Goal: Task Accomplishment & Management: Manage account settings

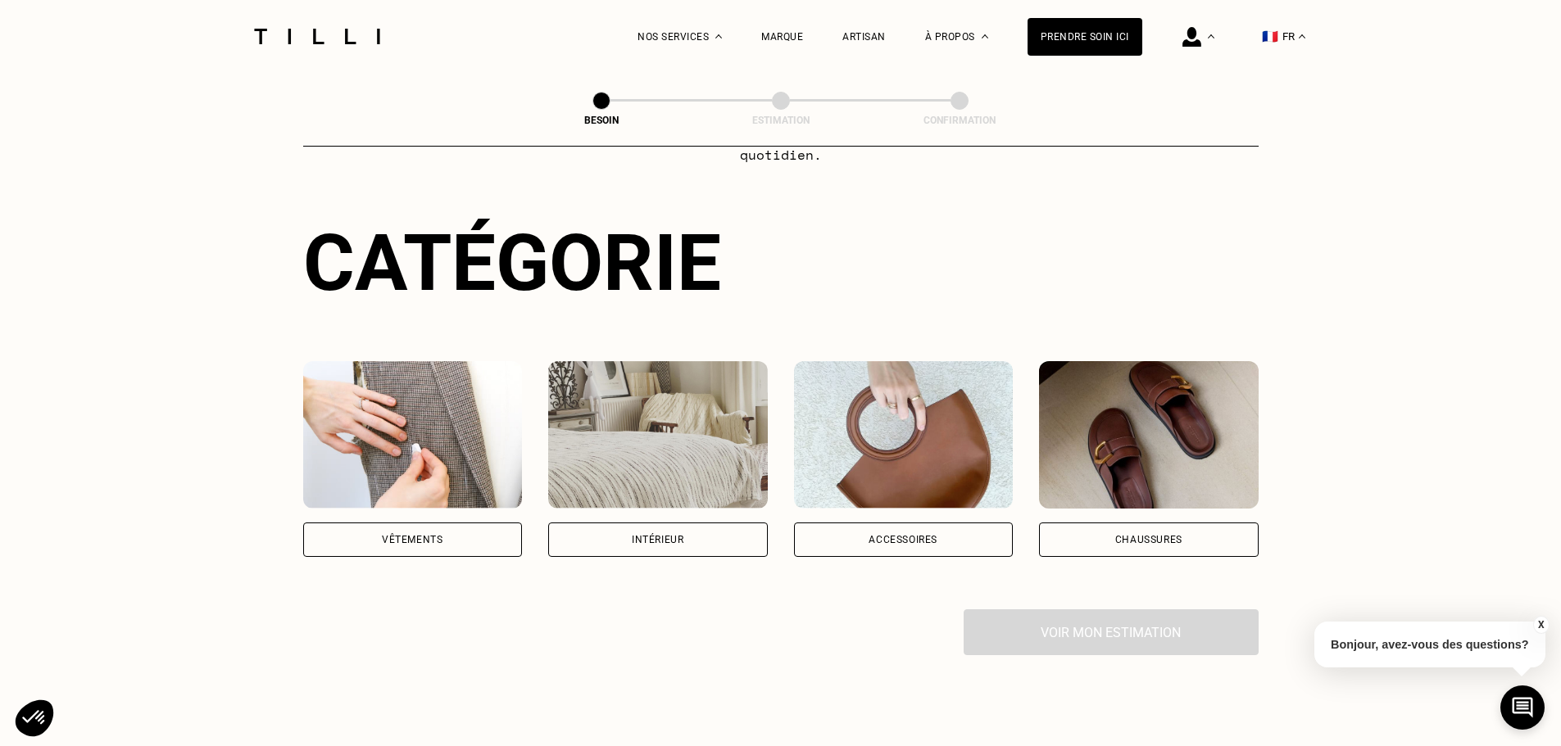
scroll to position [492, 0]
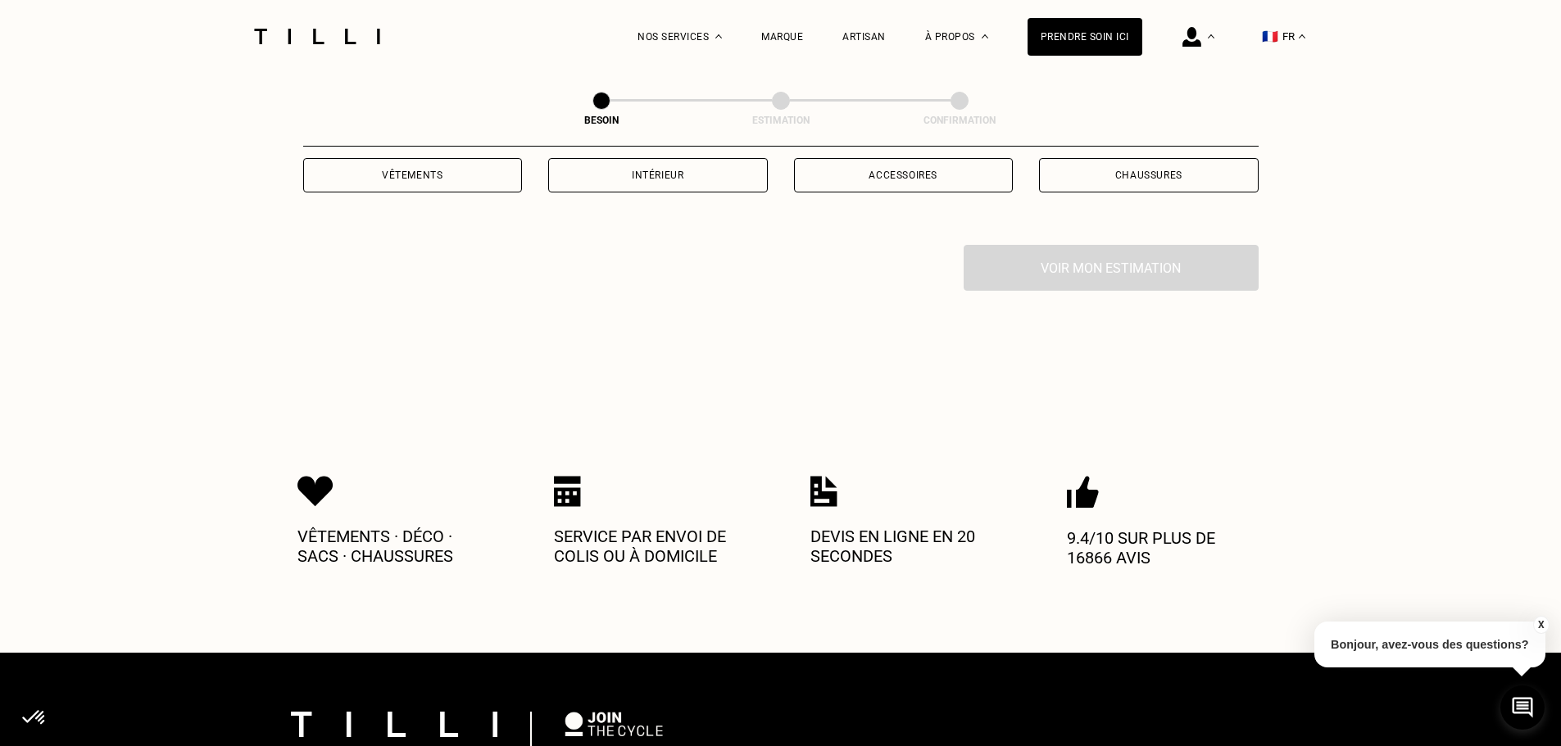
click at [626, 527] on p "Service par envoi de colis ou à domicile" at bounding box center [652, 546] width 197 height 39
drag, startPoint x: 879, startPoint y: 525, endPoint x: 802, endPoint y: 523, distance: 77.0
click at [878, 527] on p "Devis en ligne en 20 secondes" at bounding box center [908, 546] width 197 height 39
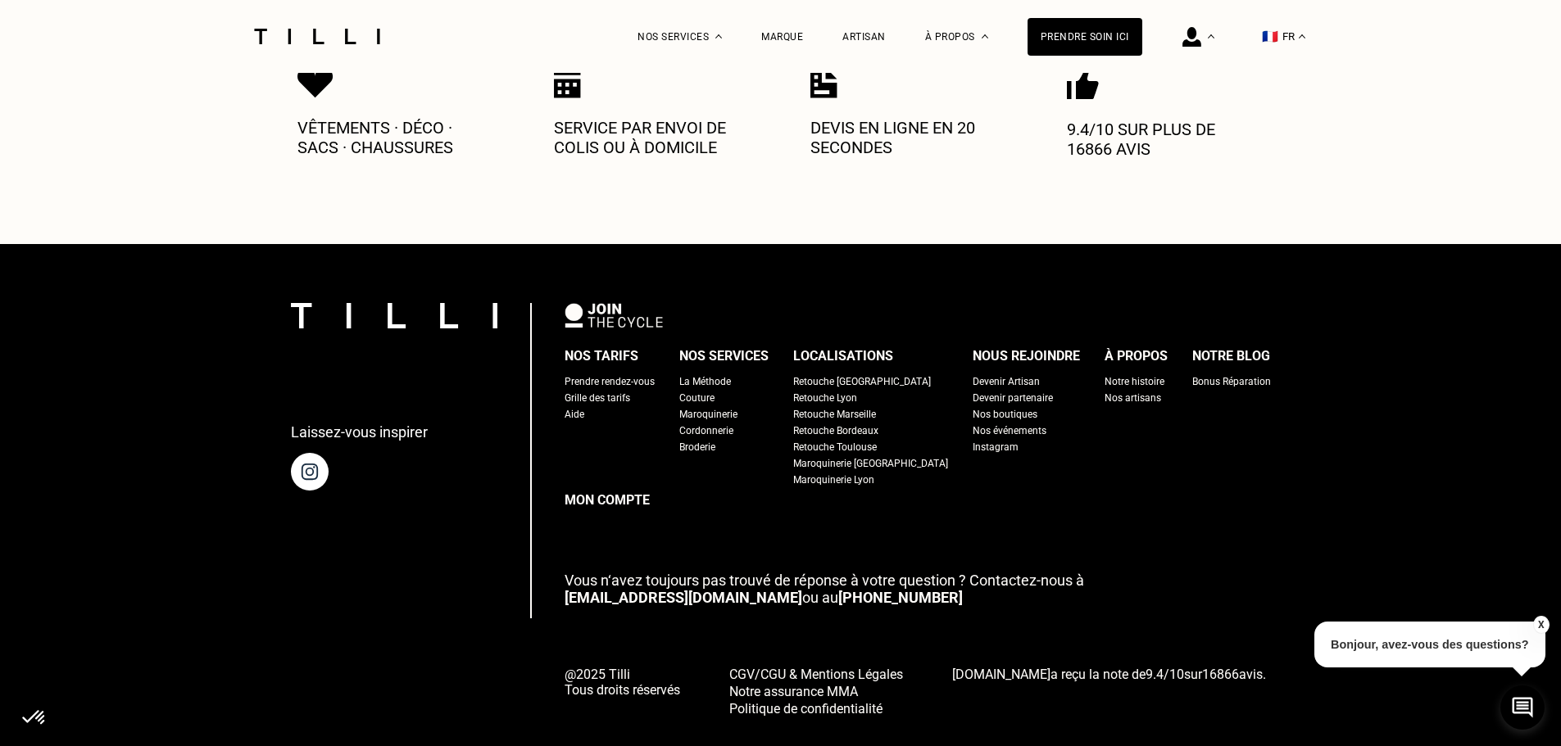
scroll to position [901, 0]
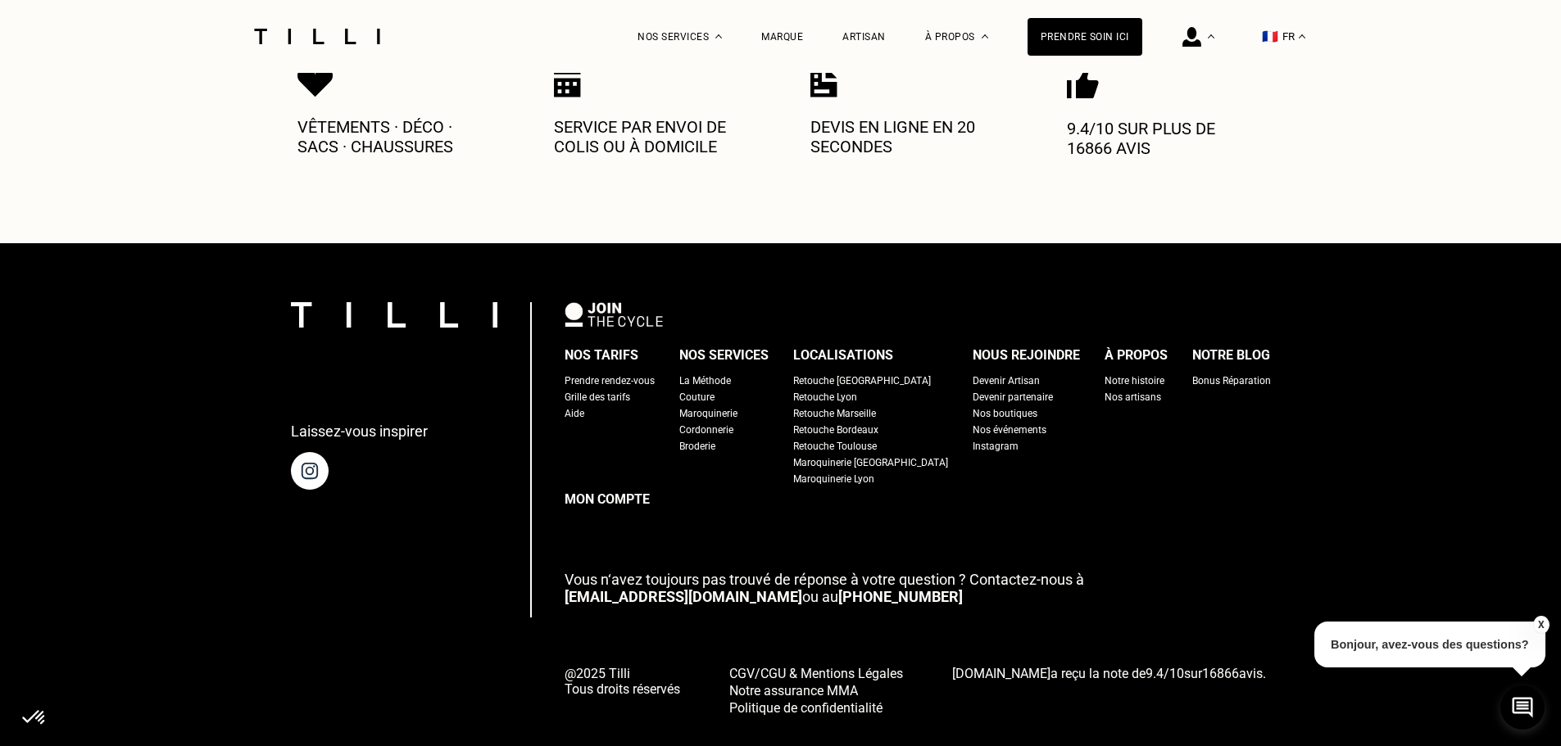
click at [642, 373] on div "Prendre rendez-vous" at bounding box center [609, 381] width 90 height 16
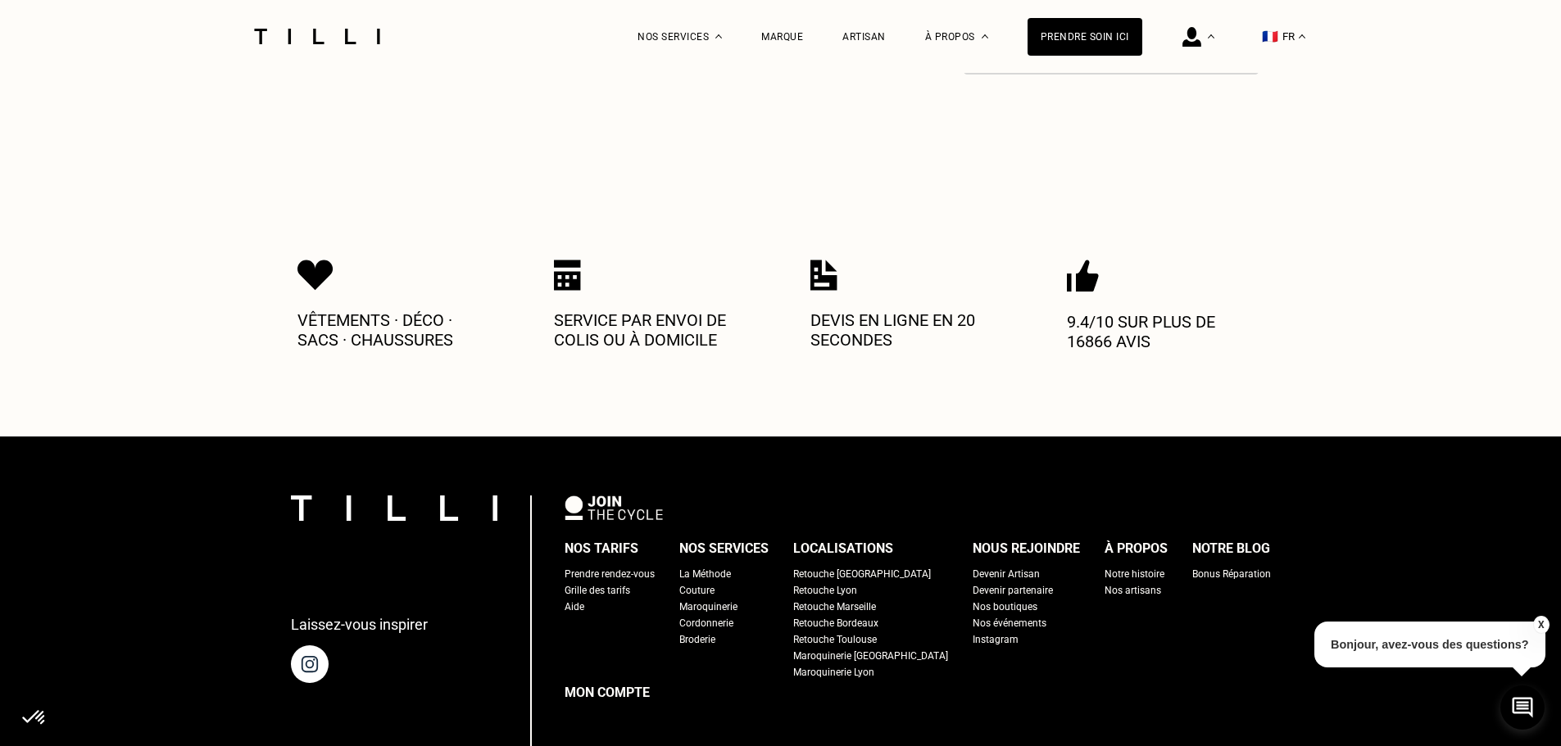
scroll to position [913, 0]
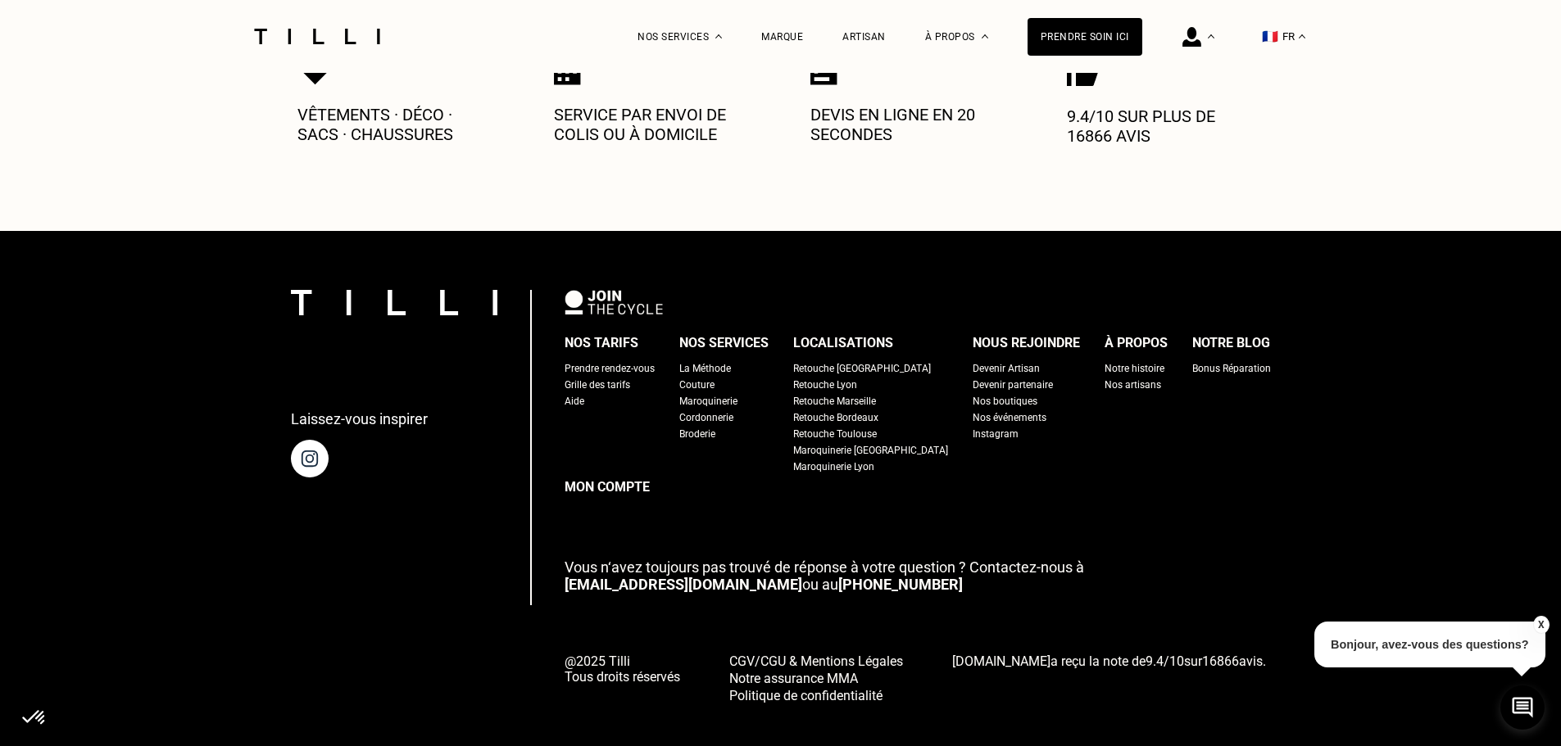
click at [830, 360] on div "Retouche [GEOGRAPHIC_DATA]" at bounding box center [862, 368] width 138 height 16
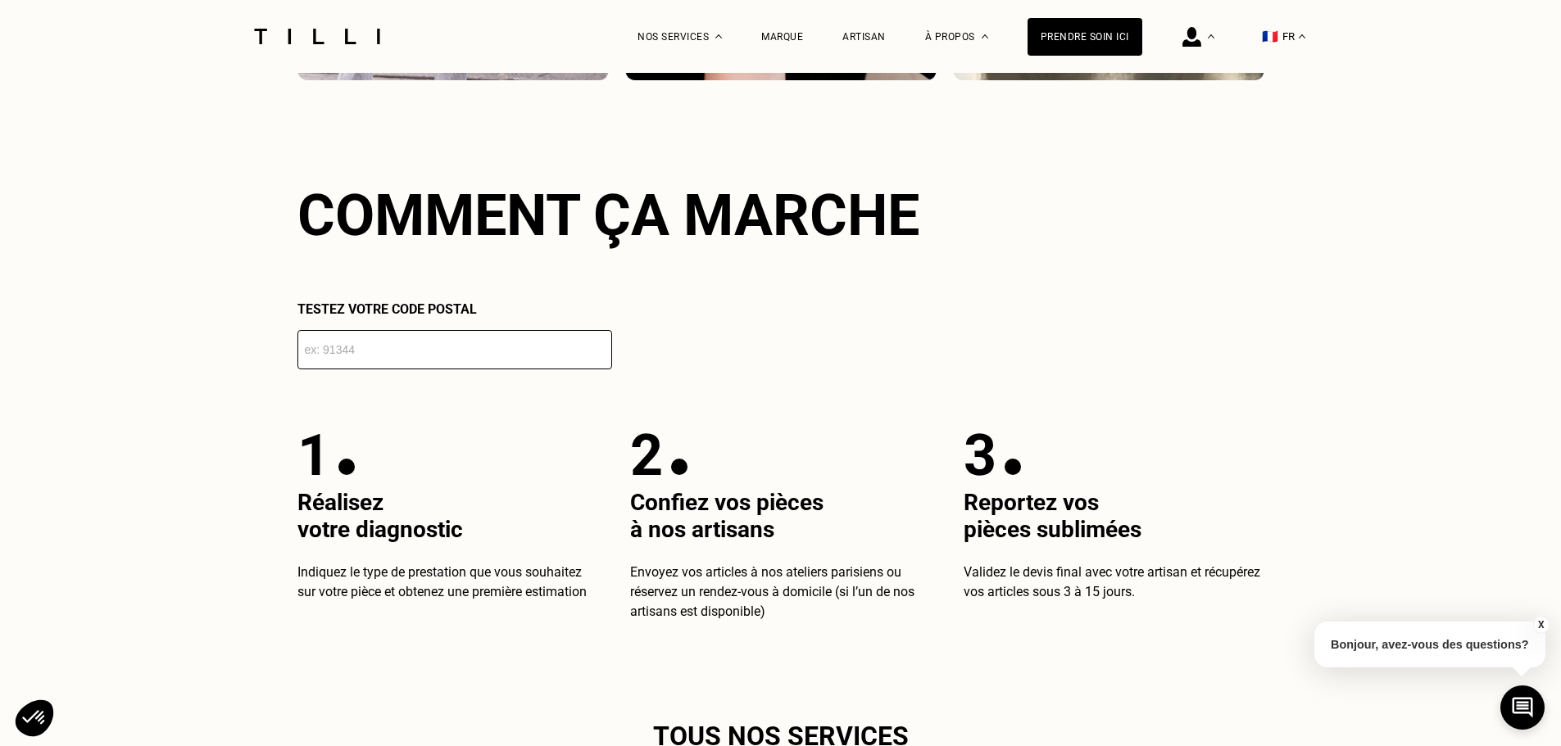
scroll to position [3113, 0]
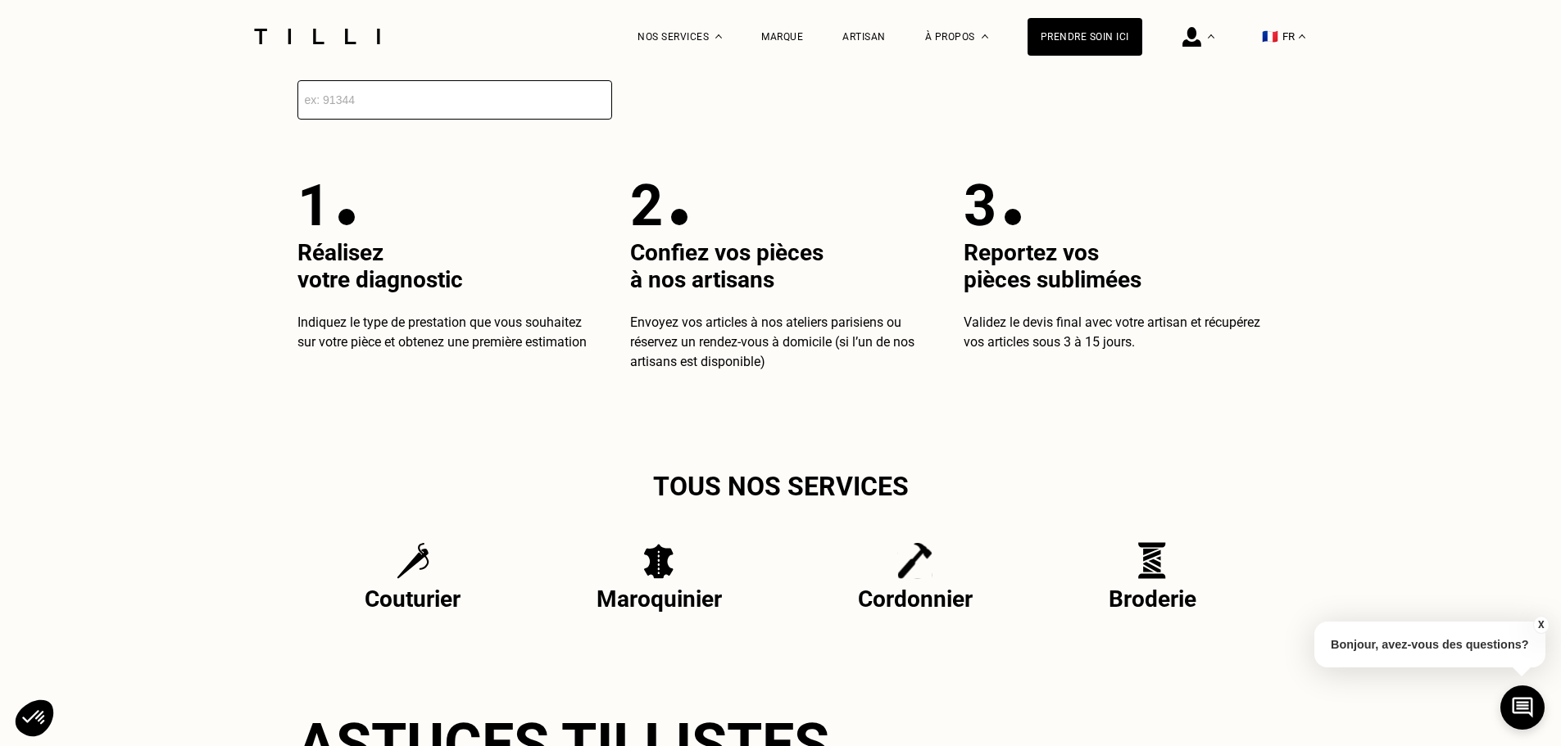
click at [448, 115] on input "number" at bounding box center [454, 99] width 315 height 39
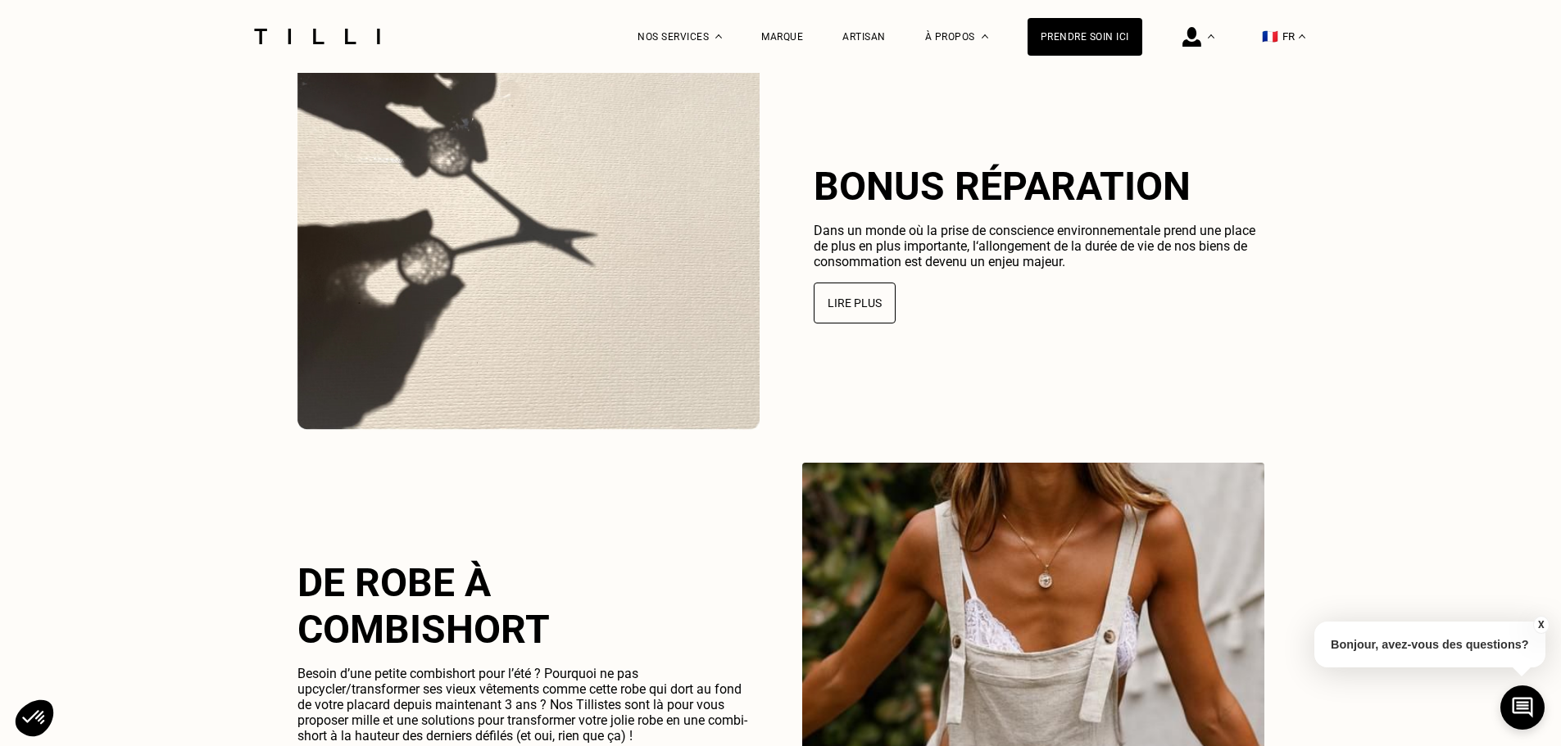
scroll to position [3769, 0]
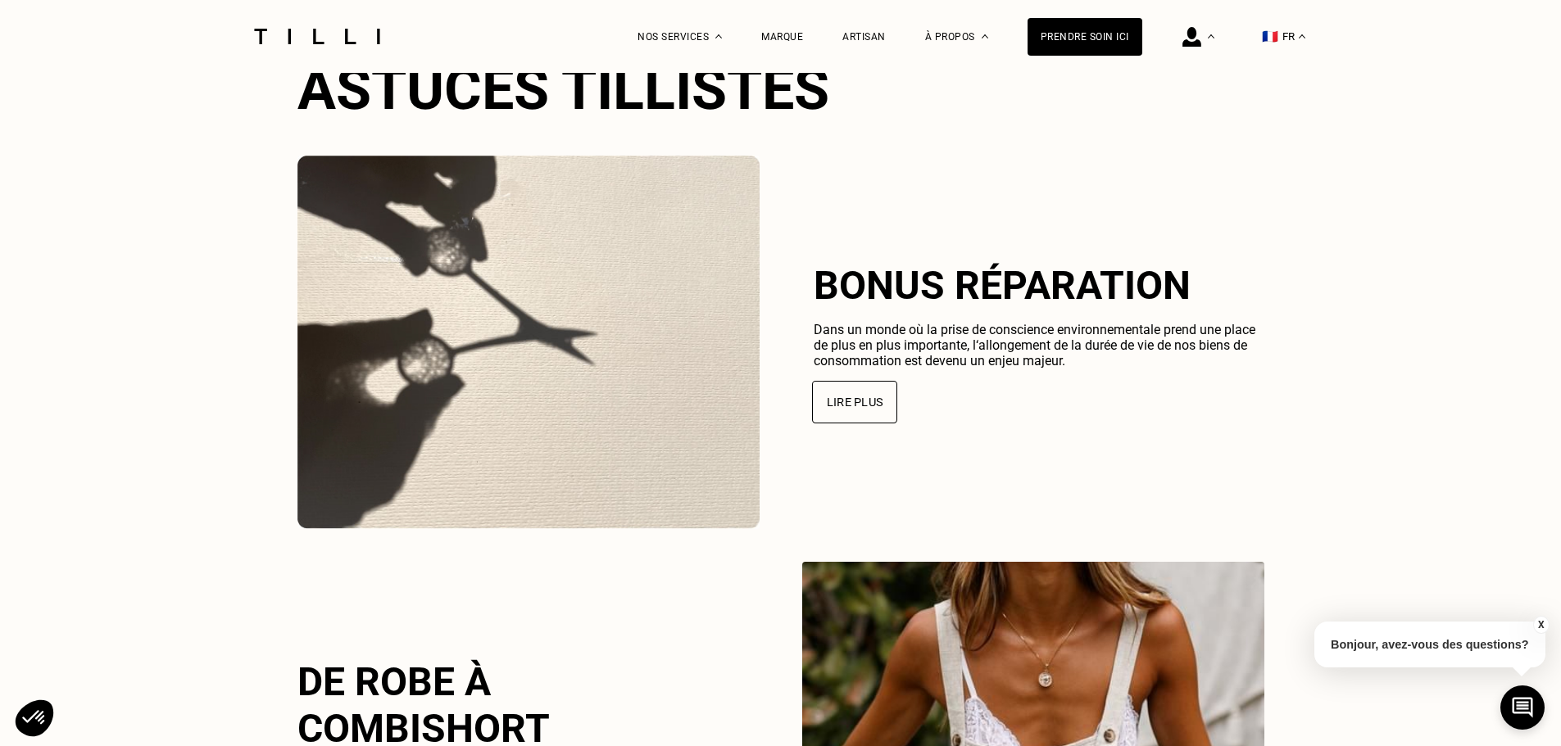
click at [882, 424] on button "Lire plus" at bounding box center [854, 402] width 85 height 43
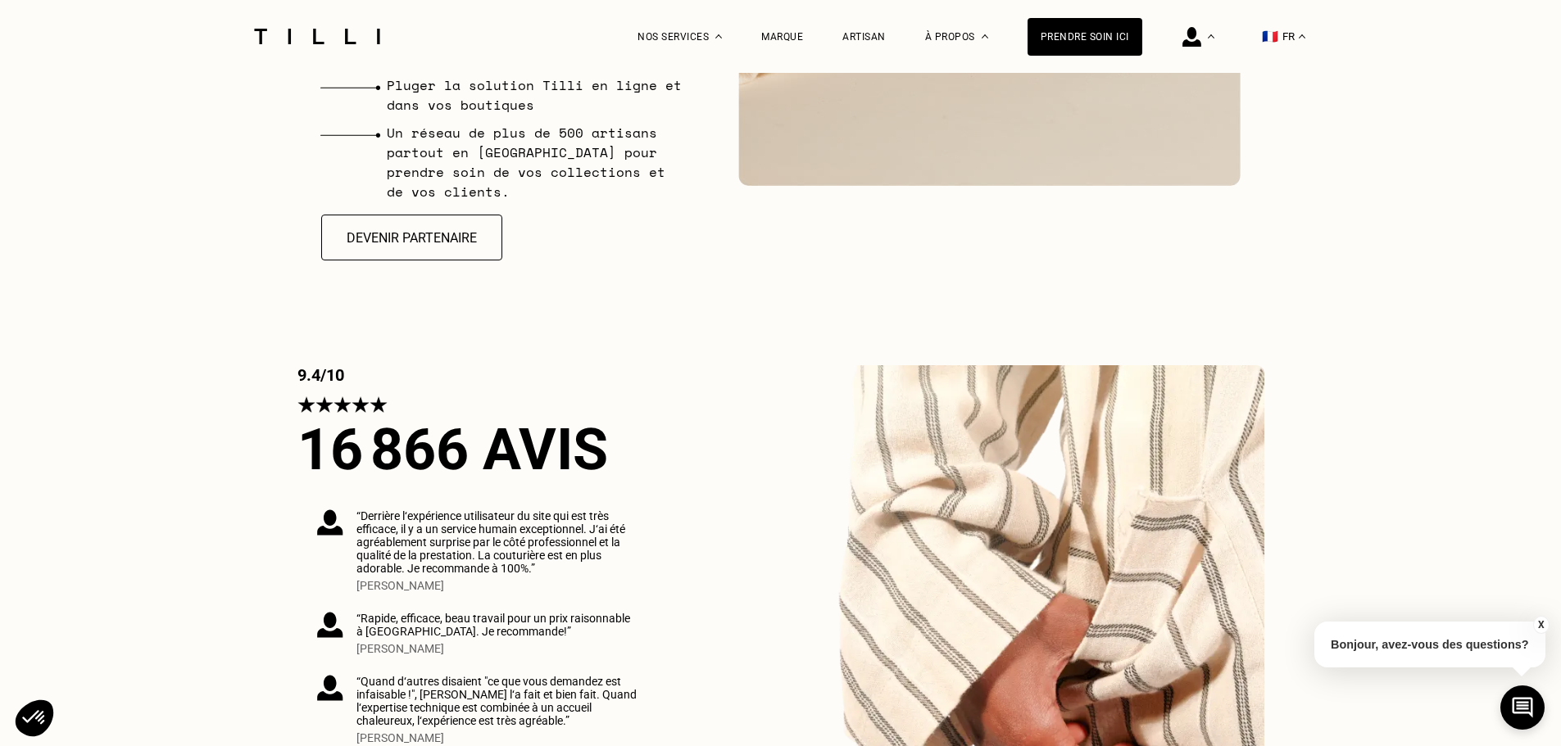
scroll to position [4588, 0]
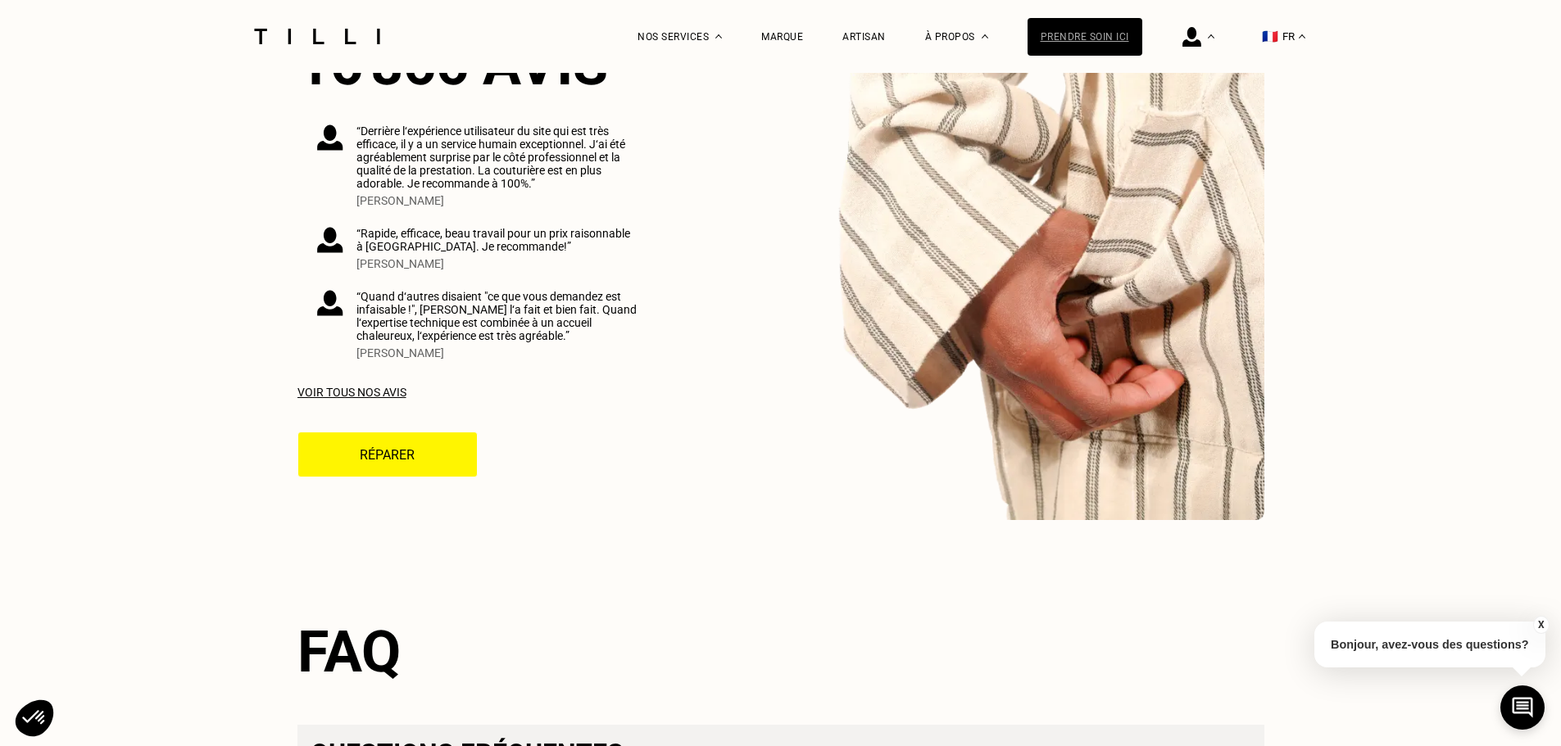
click at [1139, 39] on div "Prendre soin ici" at bounding box center [1084, 37] width 115 height 38
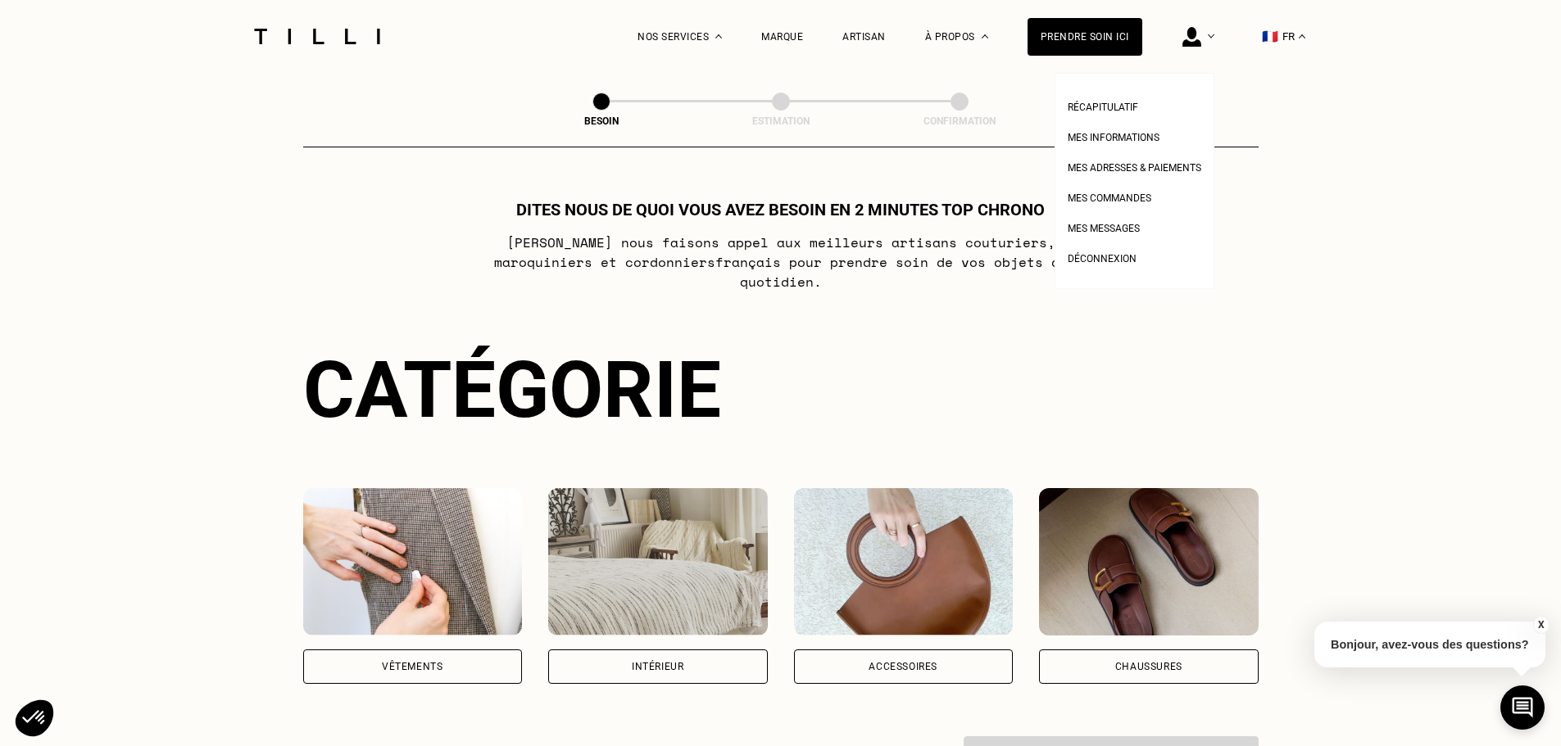
click at [1201, 39] on img at bounding box center [1191, 37] width 19 height 20
click at [1137, 197] on span "Mes commandes" at bounding box center [1109, 198] width 84 height 11
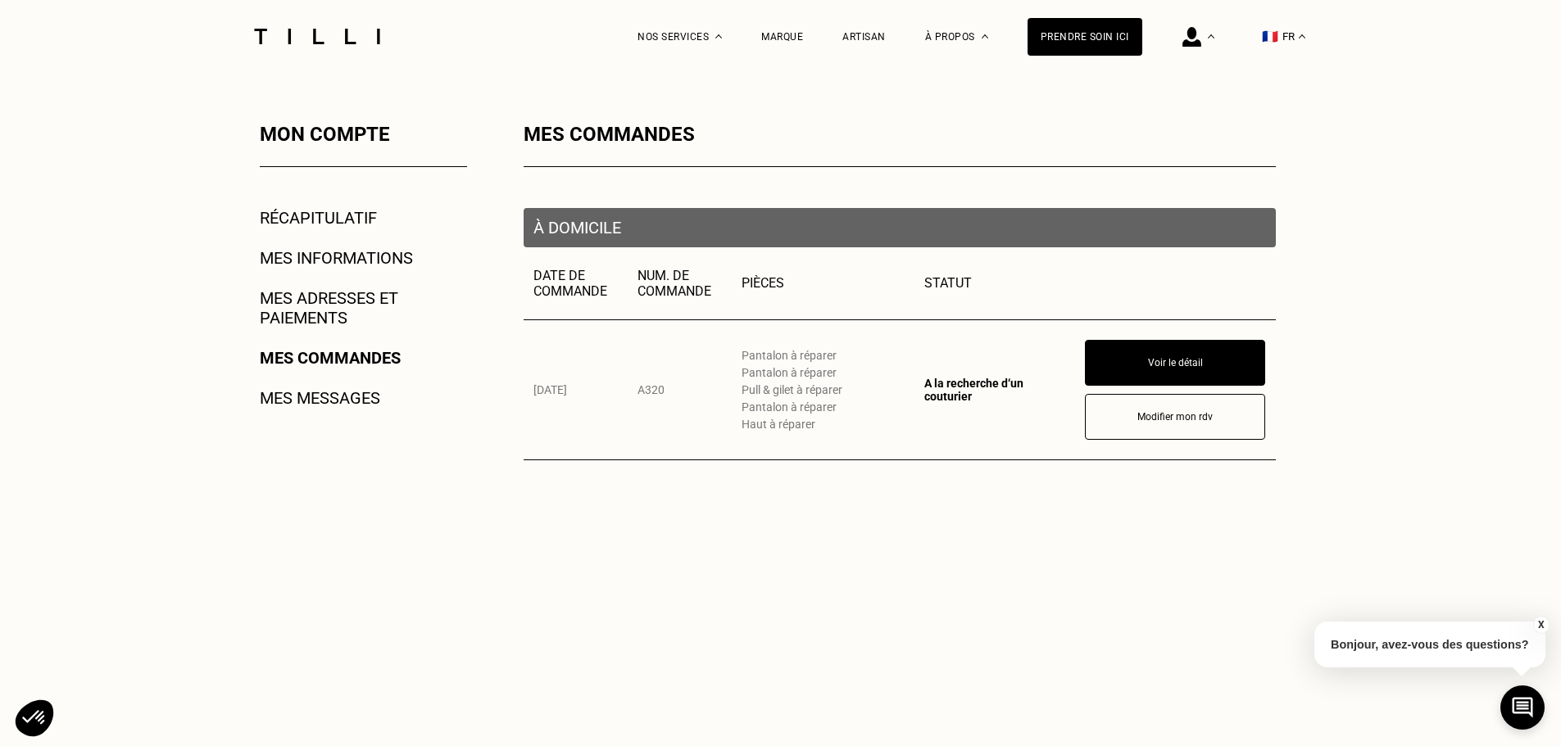
scroll to position [246, 0]
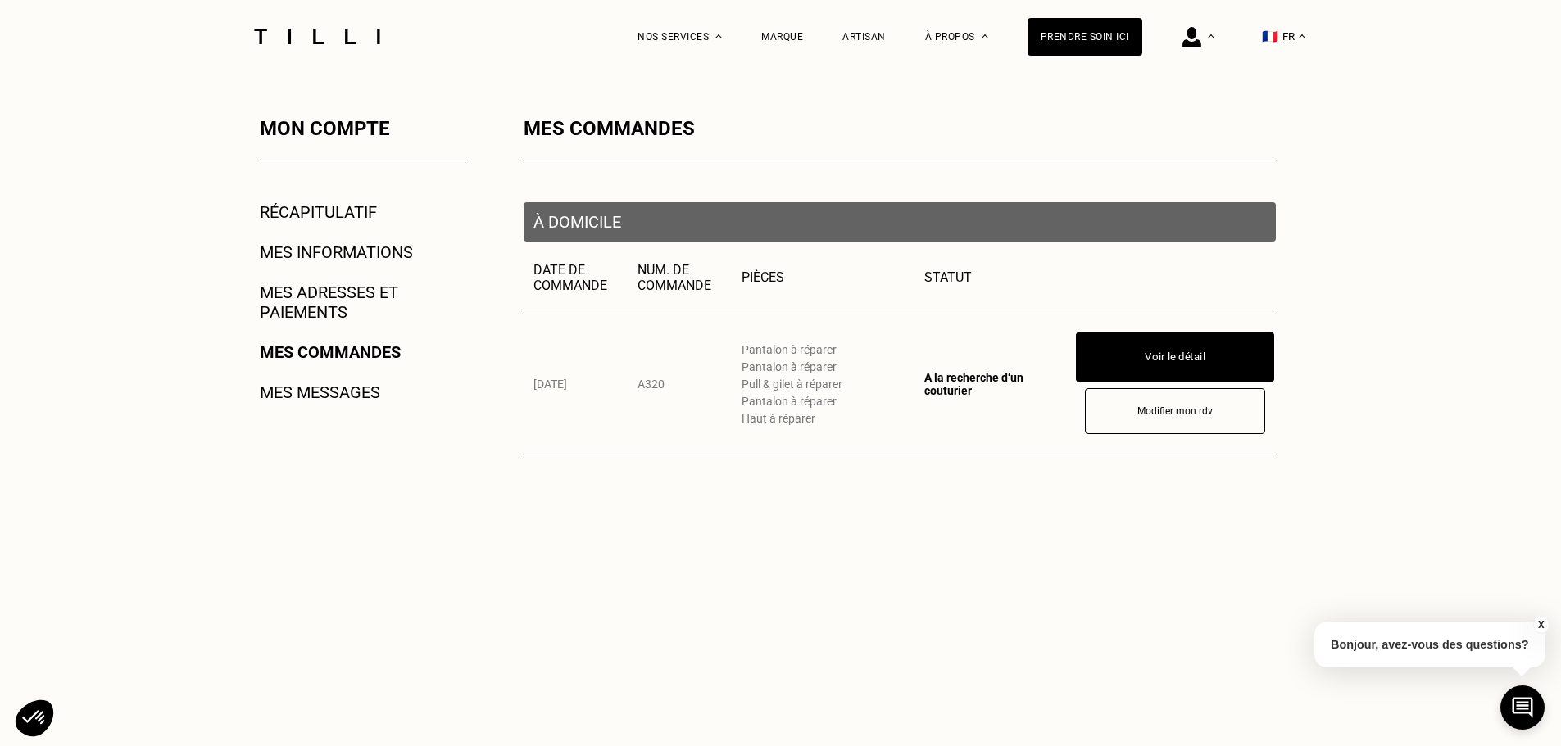
click at [1122, 367] on button "Voir le détail" at bounding box center [1175, 357] width 198 height 51
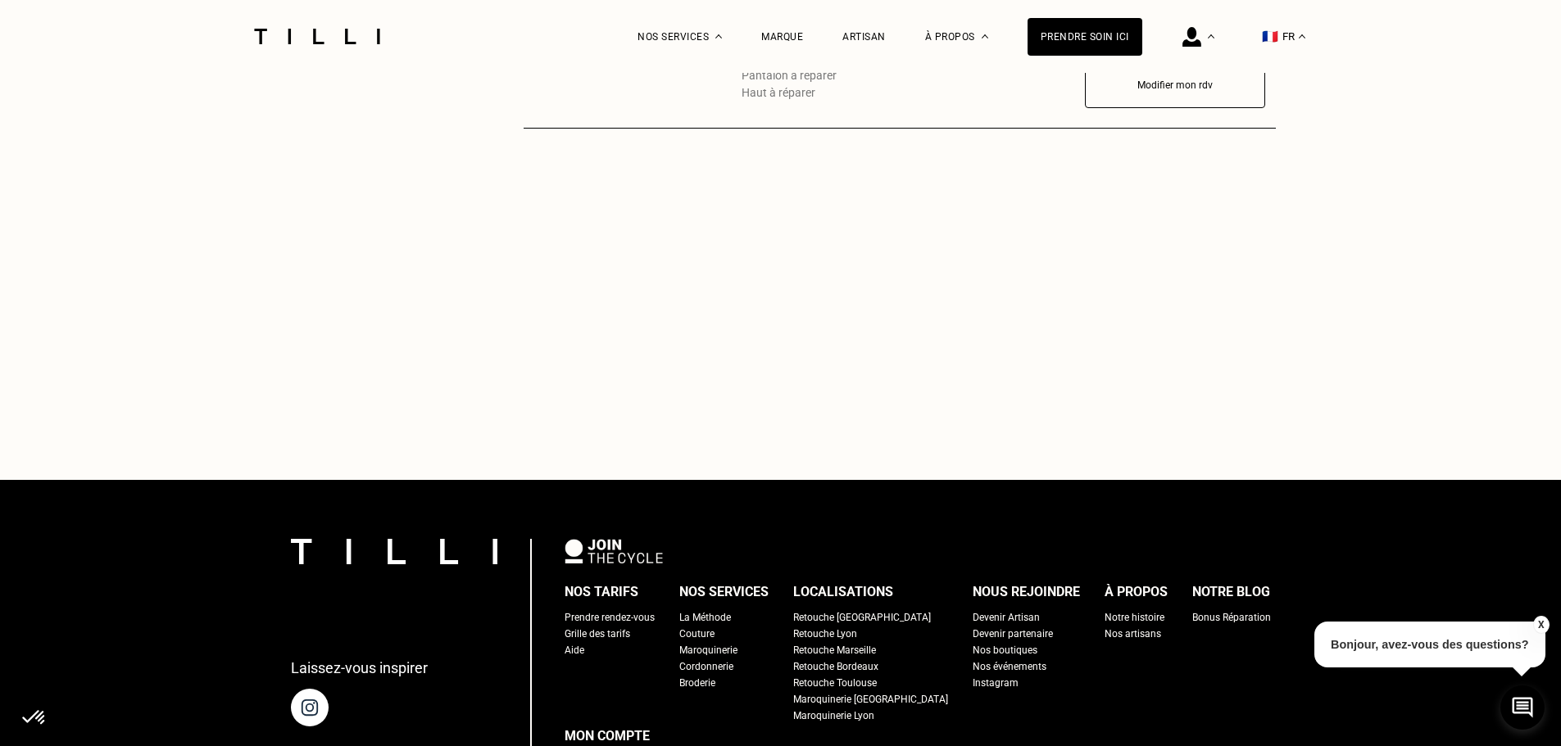
scroll to position [573, 0]
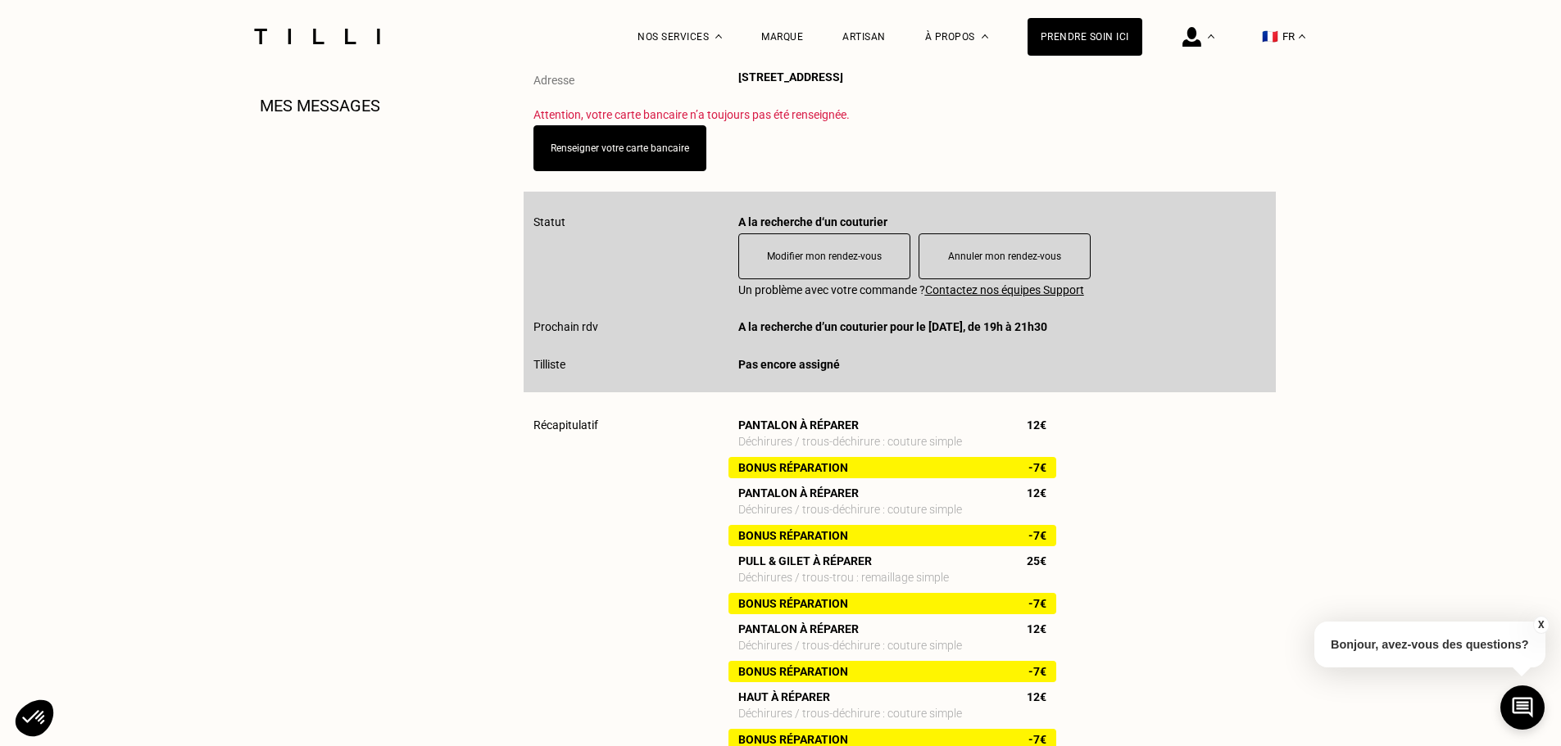
scroll to position [492, 0]
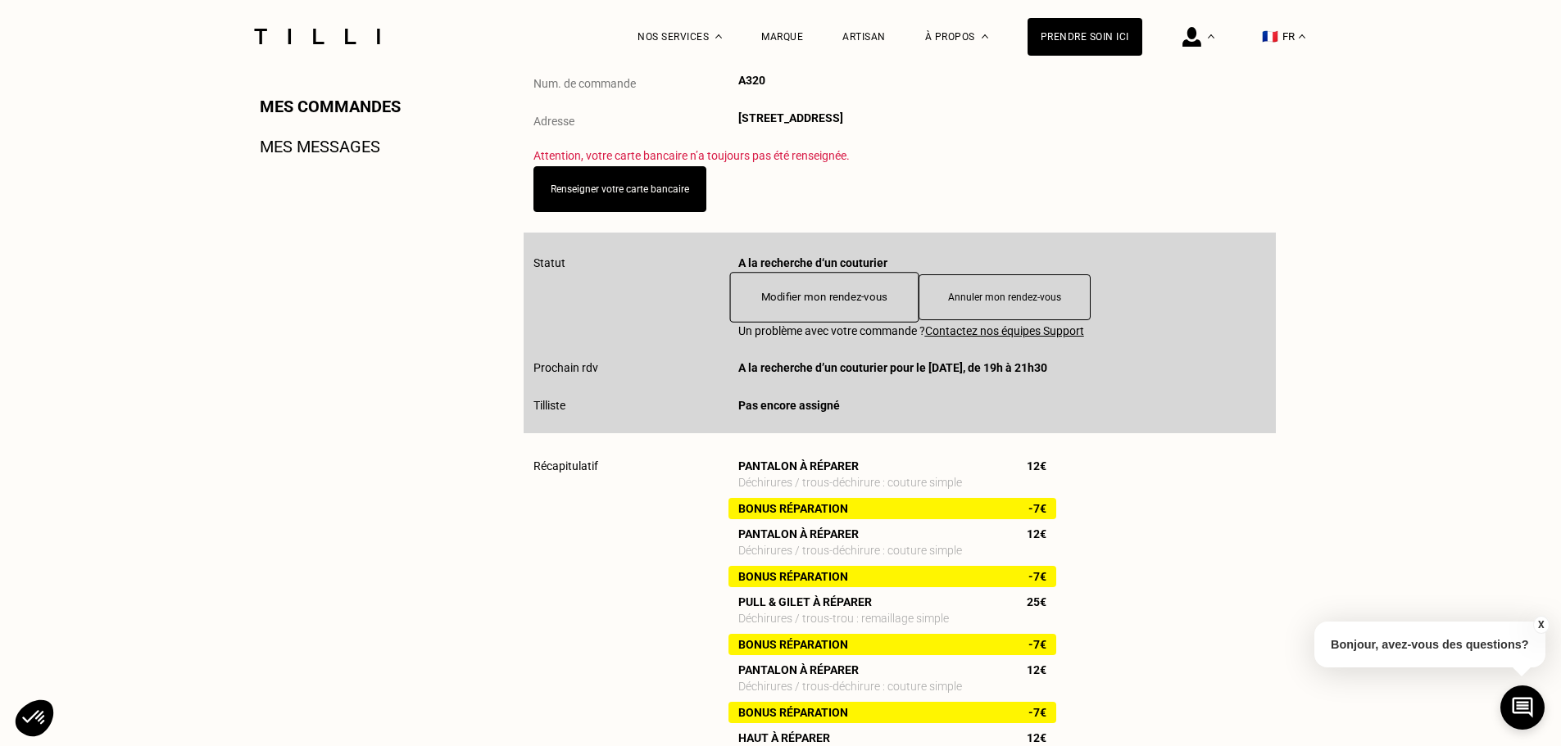
click at [869, 319] on button "Modifier mon rendez-vous" at bounding box center [823, 297] width 189 height 51
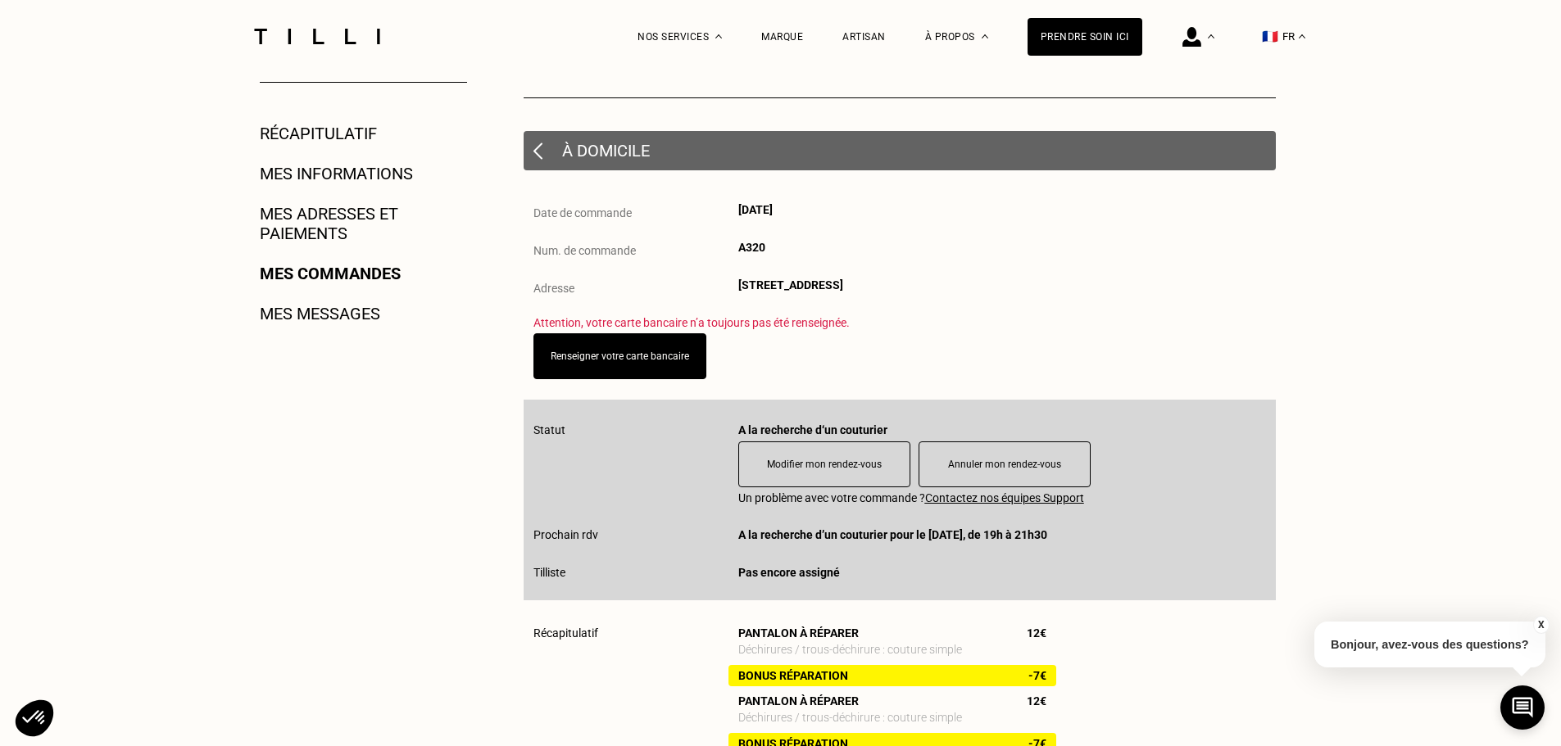
scroll to position [164, 0]
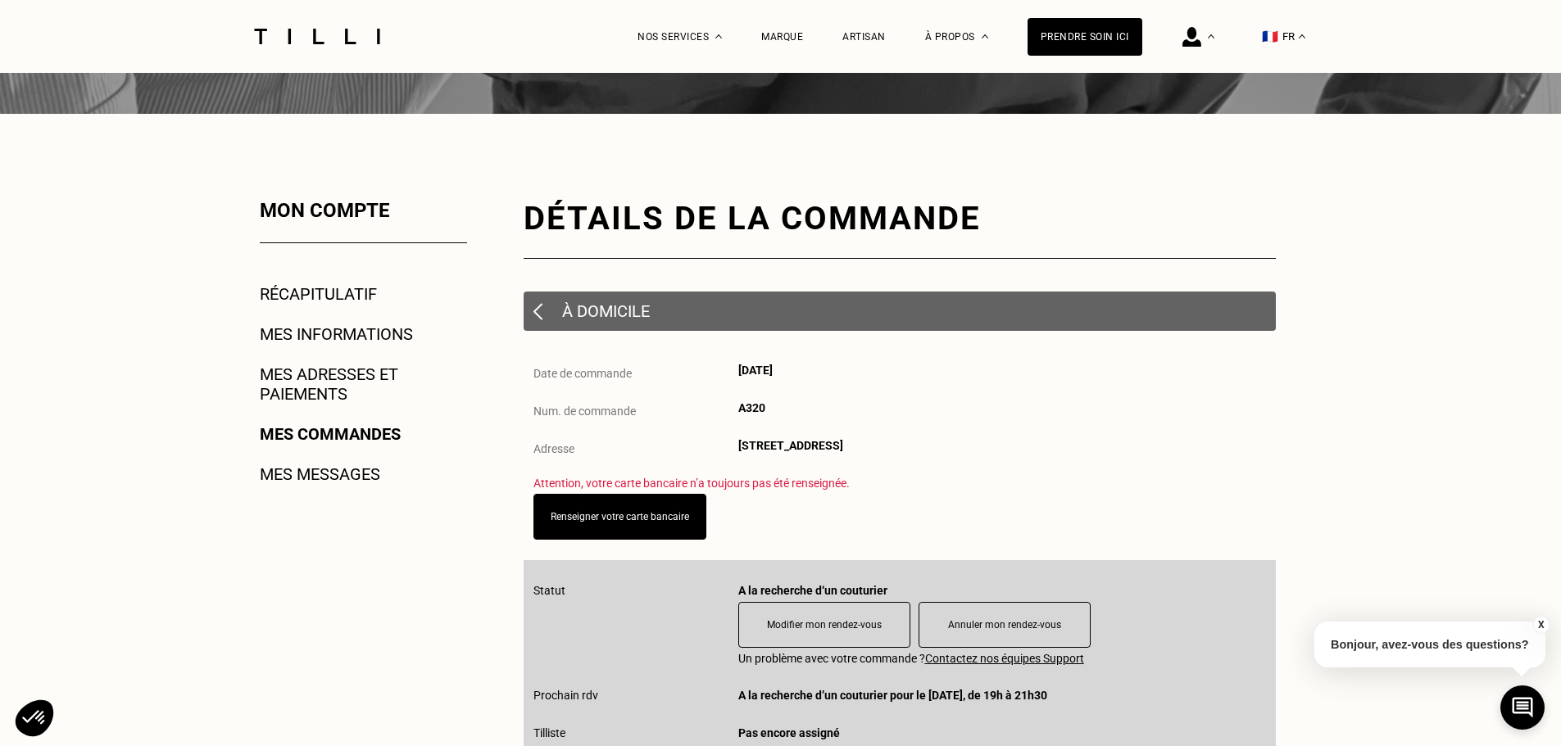
click at [342, 337] on link "Mes informations" at bounding box center [336, 334] width 153 height 20
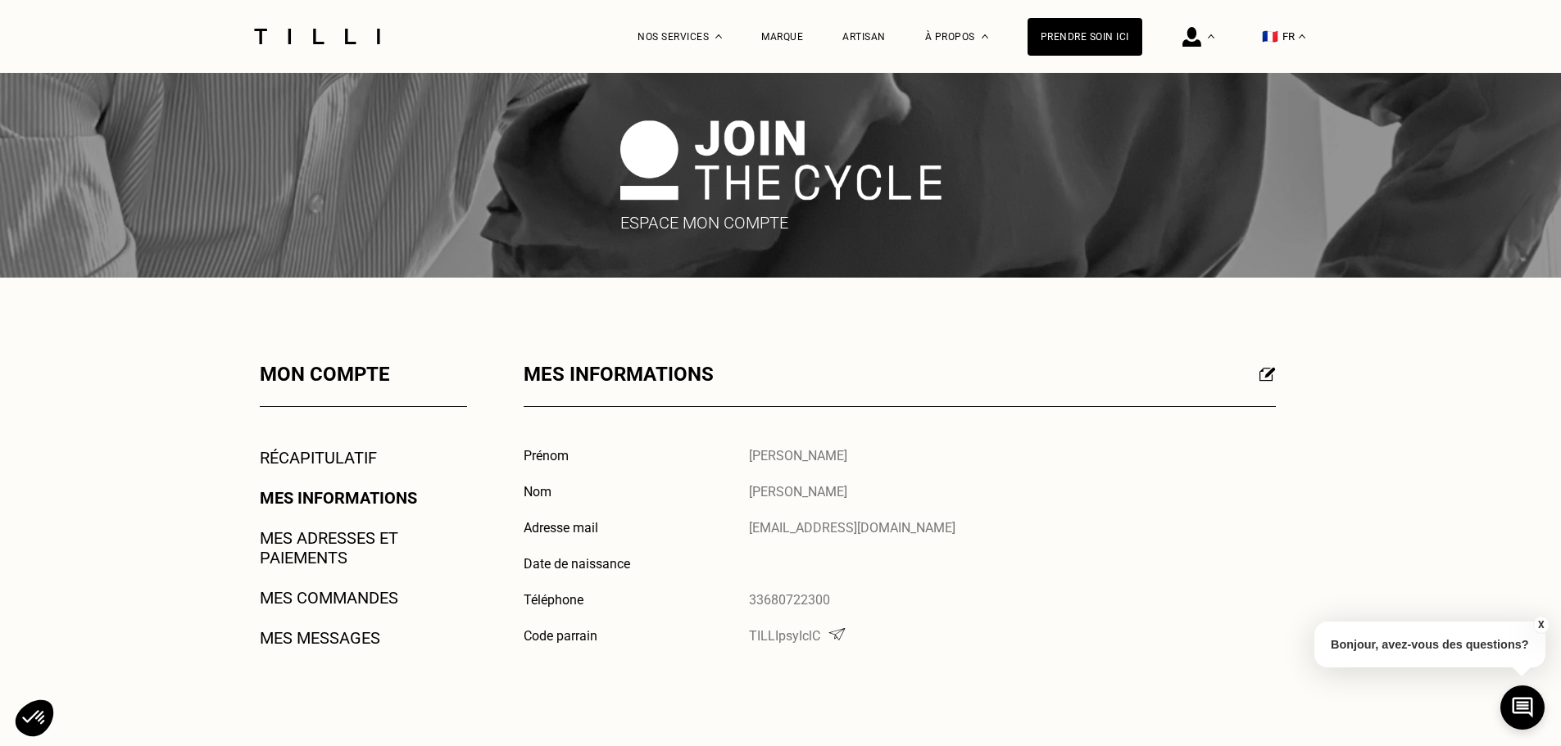
click at [342, 458] on link "Récapitulatif" at bounding box center [318, 458] width 117 height 20
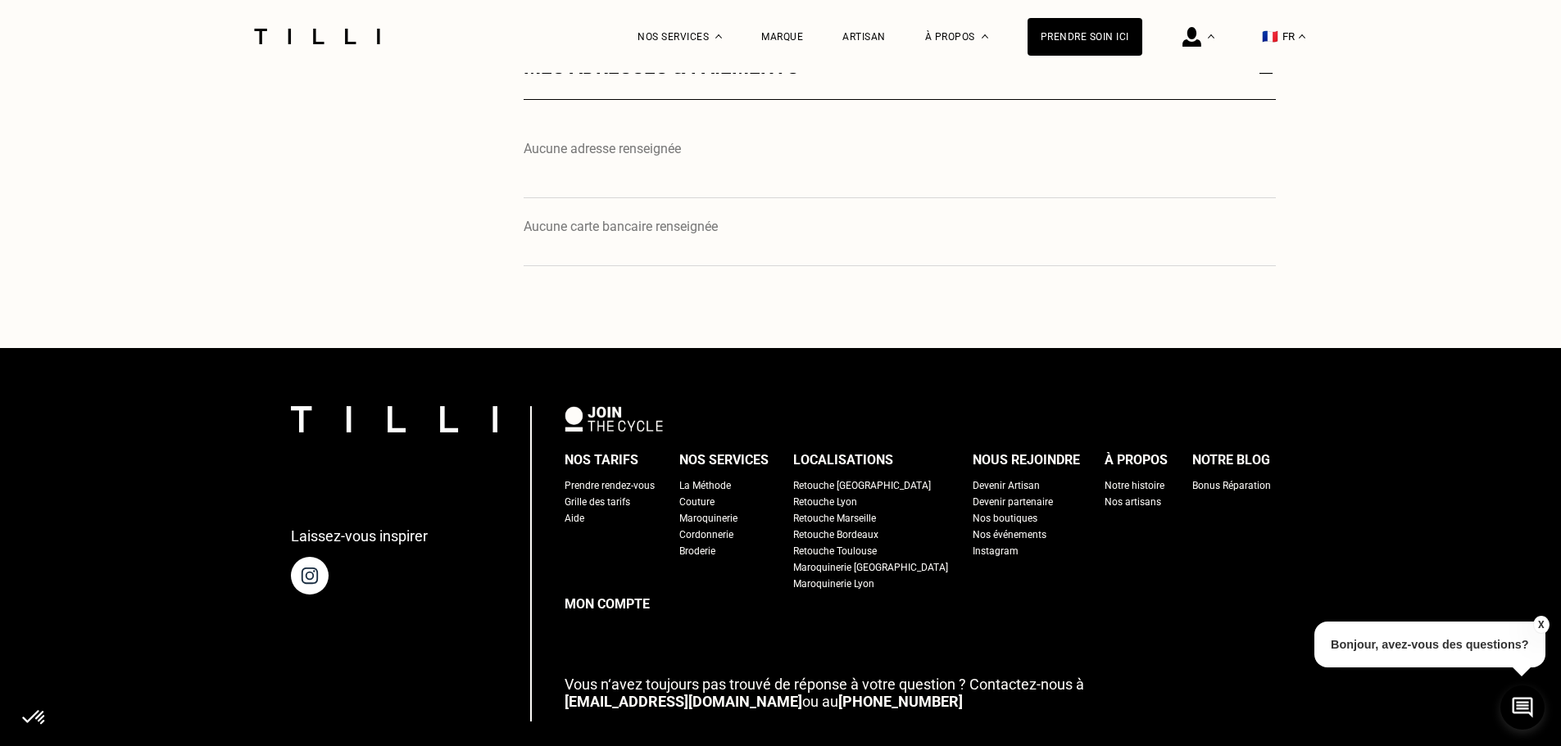
scroll to position [983, 0]
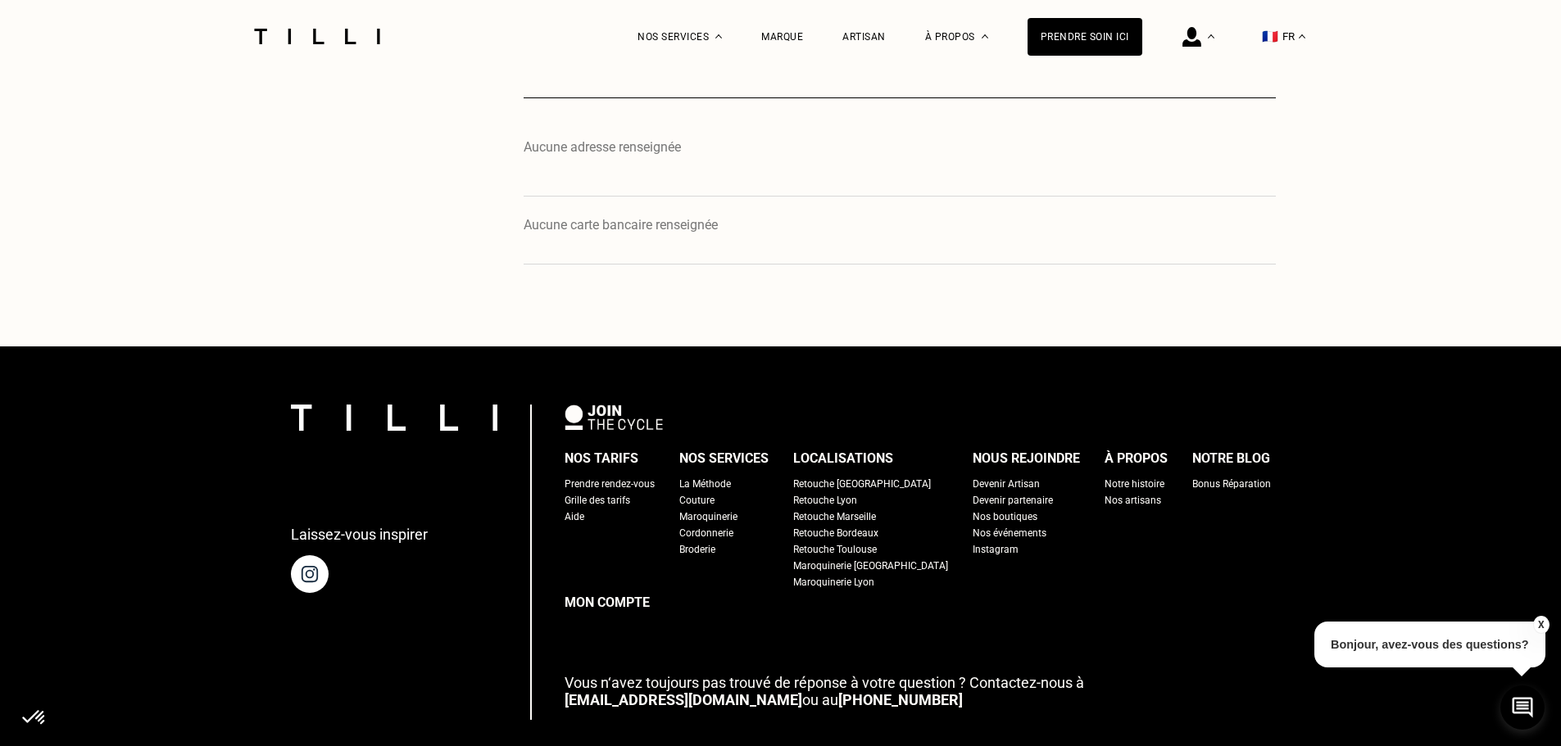
click at [972, 514] on div "Nos boutiques" at bounding box center [1004, 517] width 65 height 16
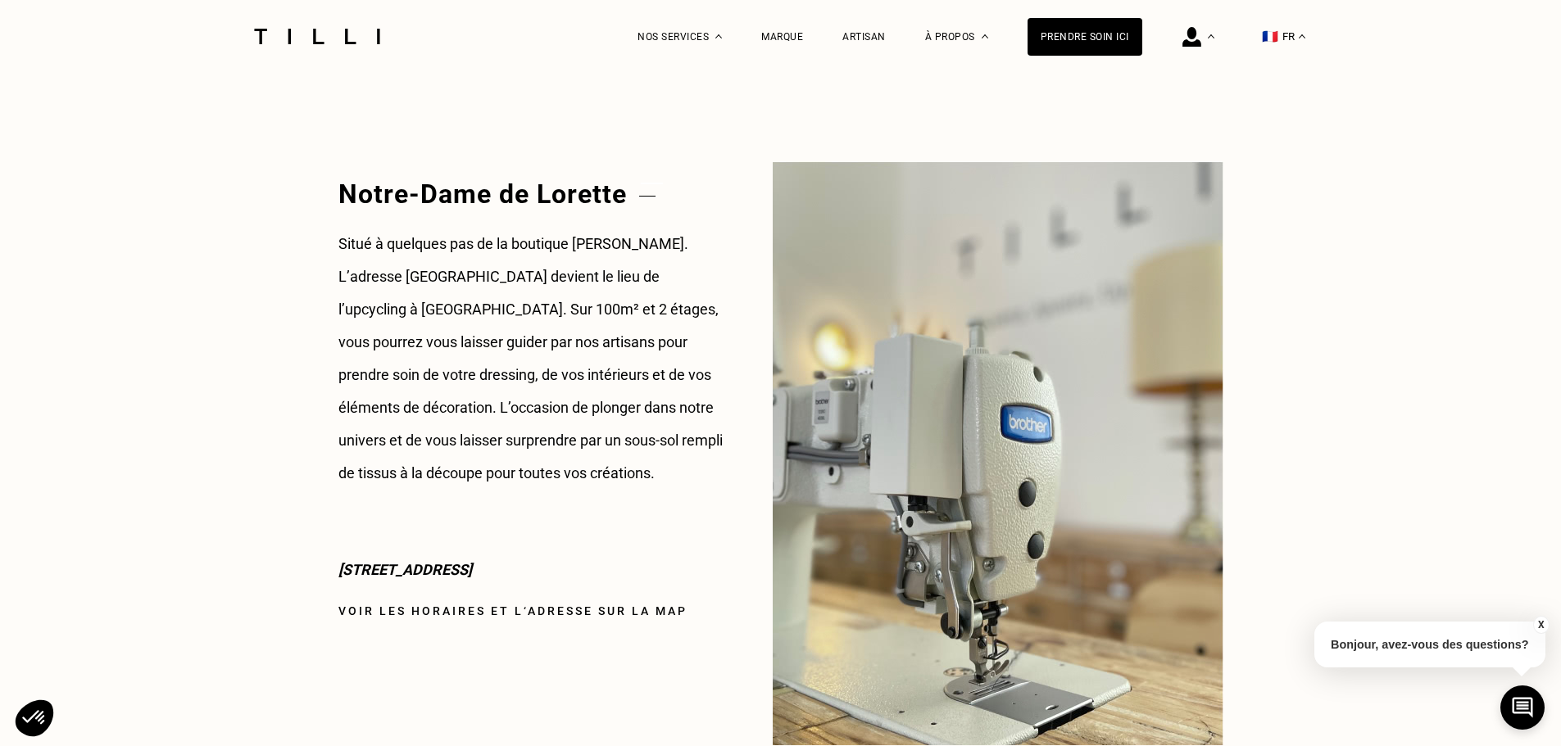
scroll to position [1966, 0]
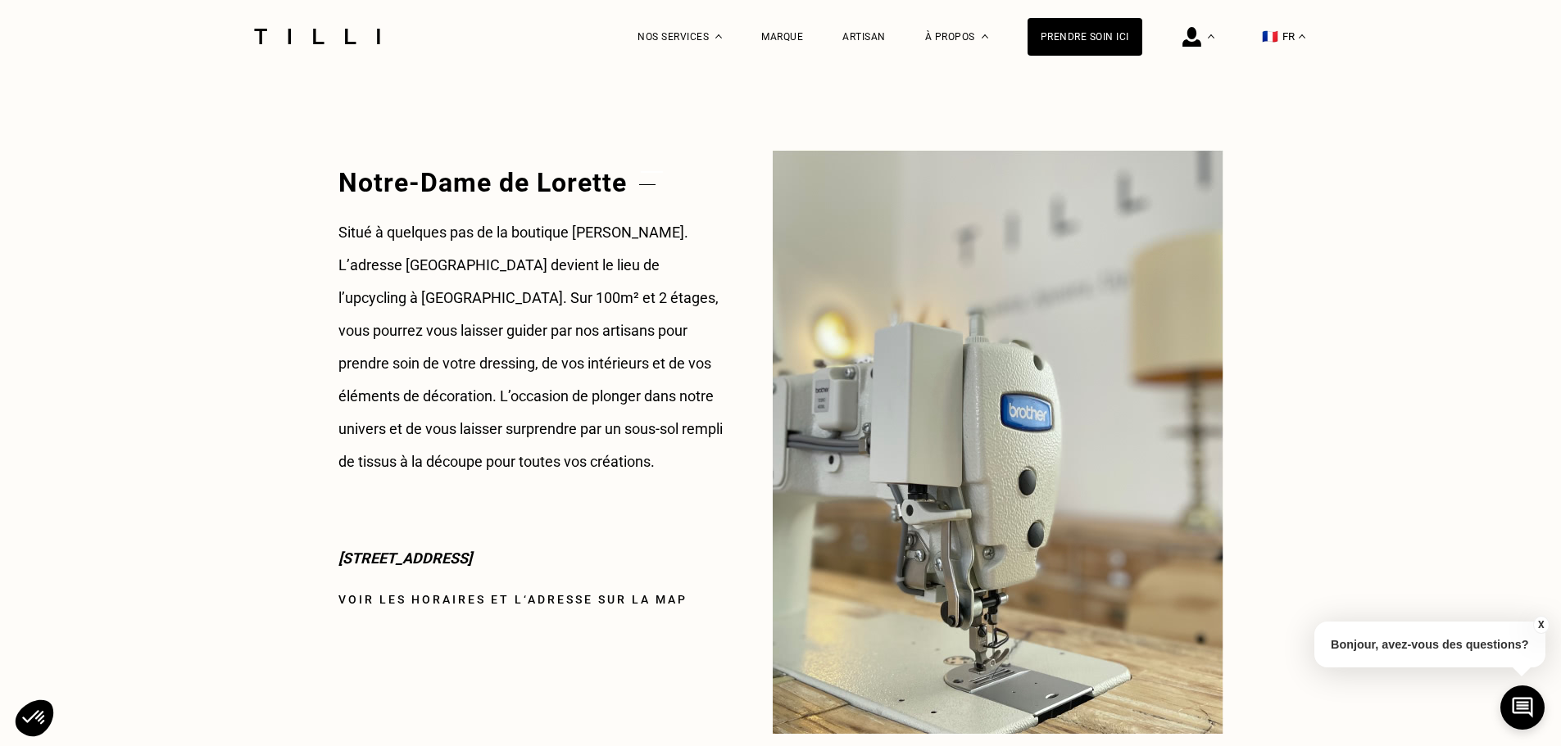
drag, startPoint x: 636, startPoint y: 573, endPoint x: 337, endPoint y: 569, distance: 299.0
